Goal: Task Accomplishment & Management: Complete application form

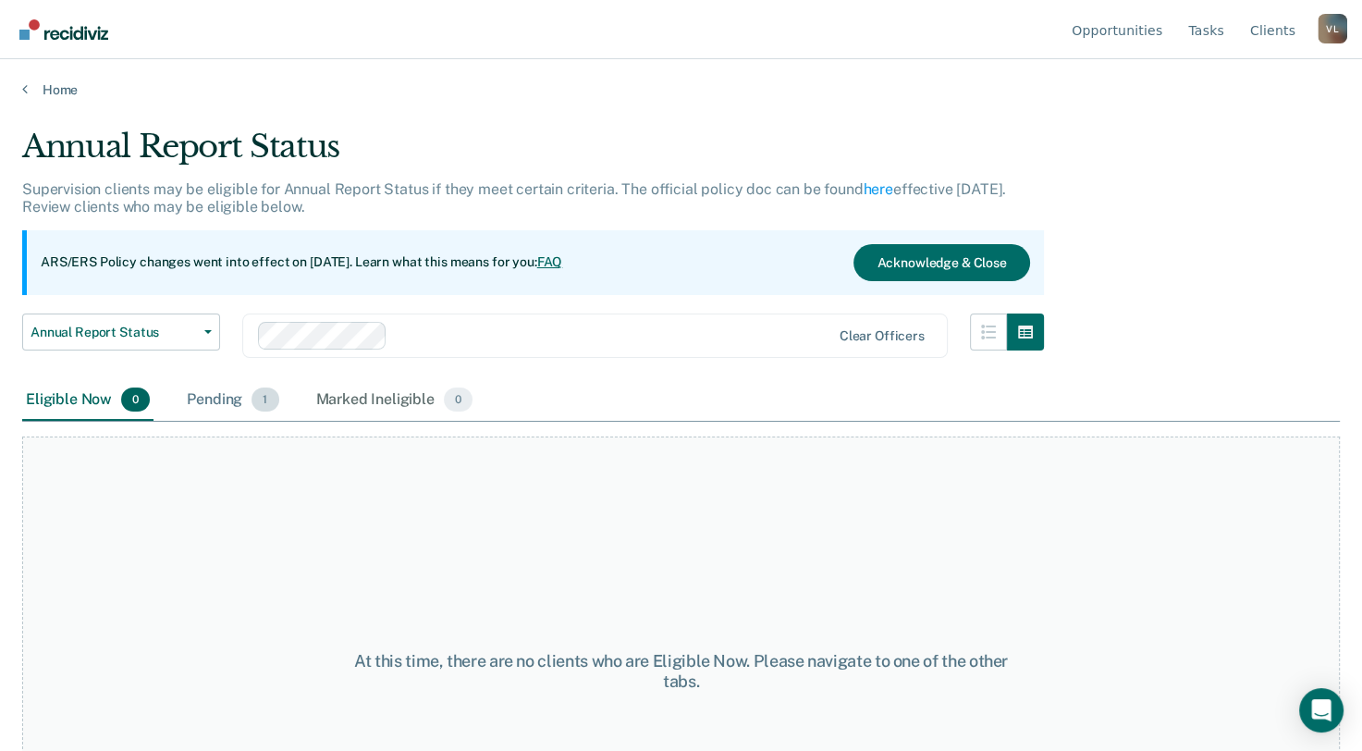
click at [222, 394] on div "Pending 1" at bounding box center [232, 400] width 99 height 41
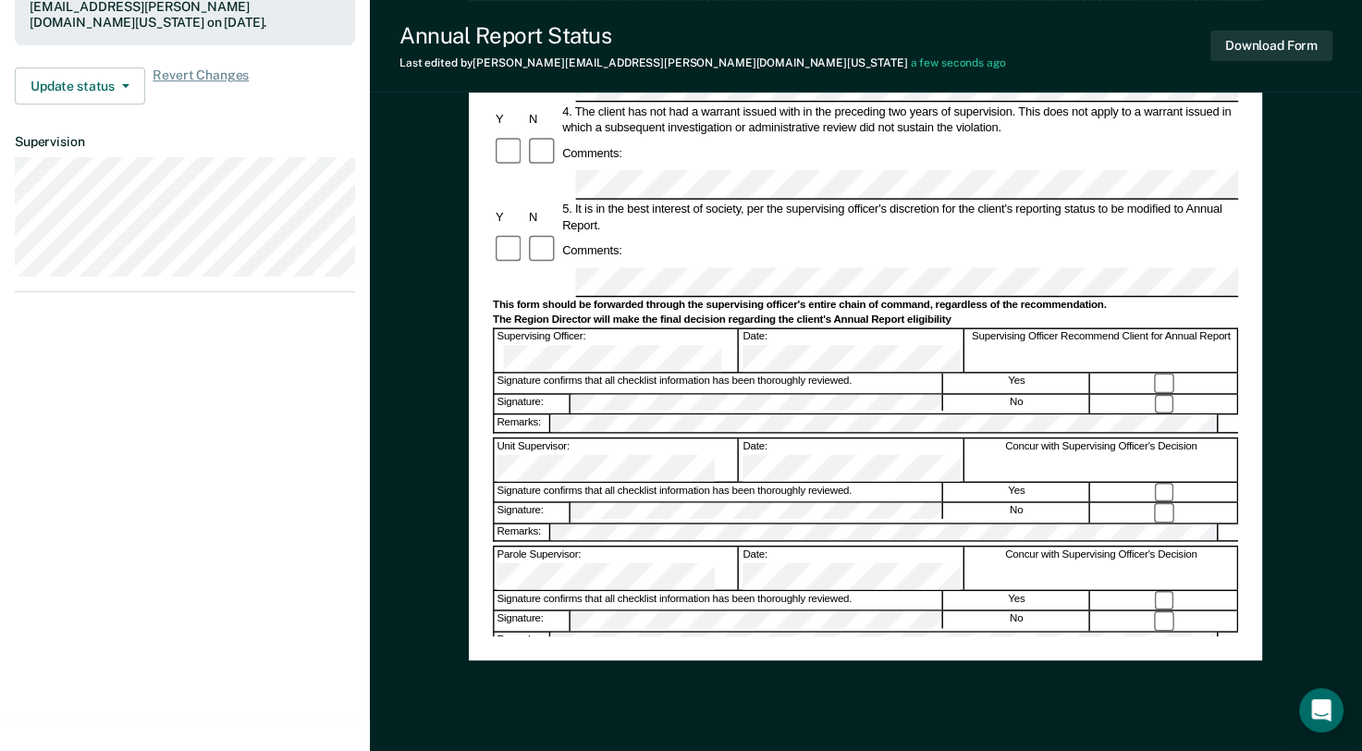
scroll to position [555, 0]
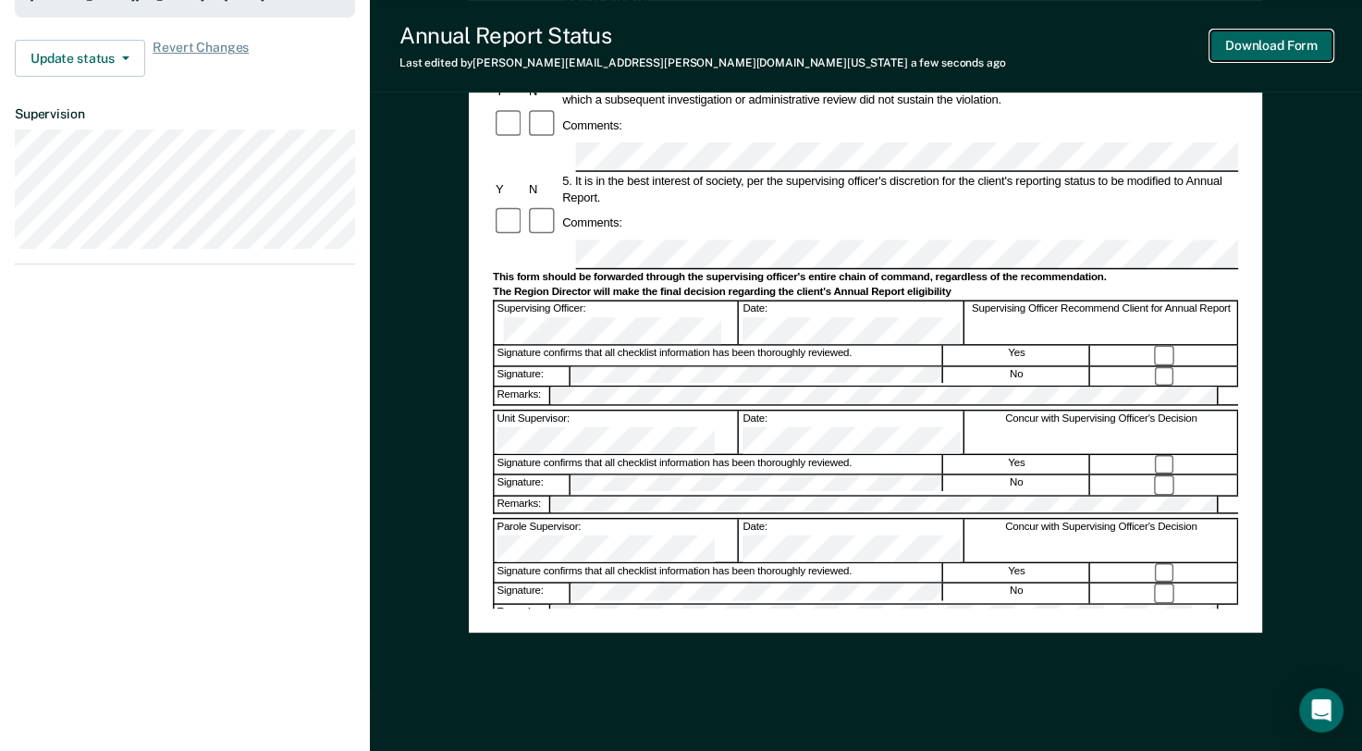
click at [1271, 40] on button "Download Form" at bounding box center [1271, 46] width 122 height 31
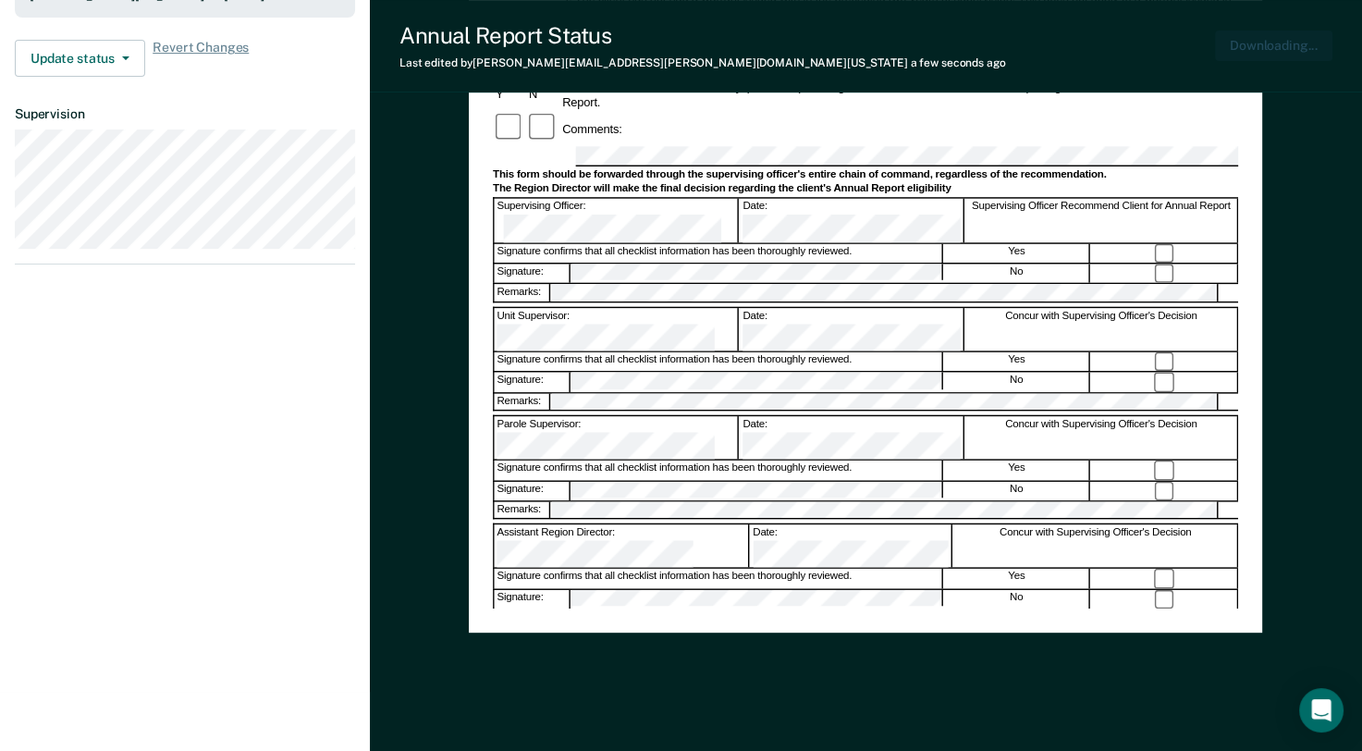
scroll to position [0, 0]
